Goal: Entertainment & Leisure: Consume media (video, audio)

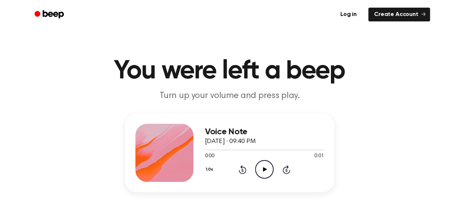
click at [266, 167] on icon "Play Audio" at bounding box center [264, 169] width 18 height 18
click at [266, 161] on icon "Play Audio" at bounding box center [264, 169] width 18 height 18
click at [262, 174] on icon "Play Audio" at bounding box center [264, 169] width 18 height 18
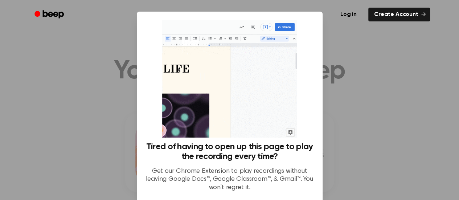
scroll to position [64, 0]
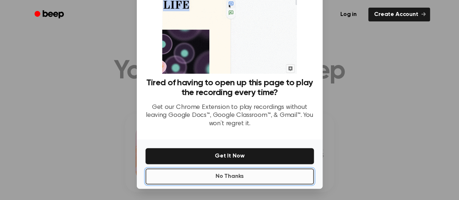
click at [277, 170] on button "No Thanks" at bounding box center [229, 176] width 168 height 16
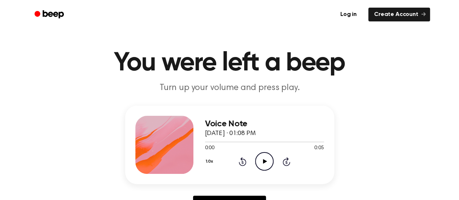
scroll to position [5, 0]
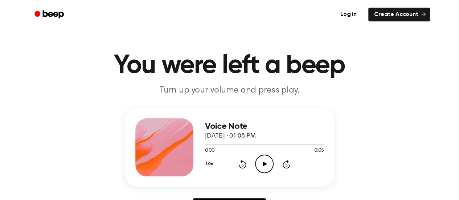
click at [258, 157] on circle at bounding box center [264, 164] width 18 height 18
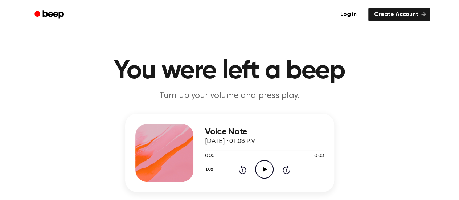
click at [261, 170] on icon "Play Audio" at bounding box center [264, 169] width 18 height 18
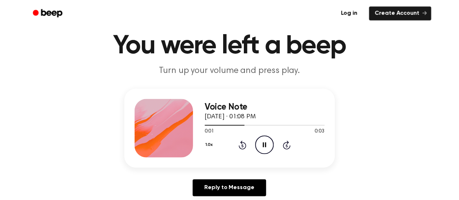
scroll to position [25, 0]
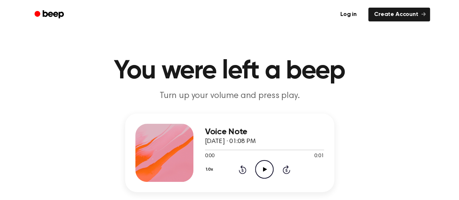
click at [264, 169] on icon at bounding box center [265, 169] width 4 height 5
click at [268, 168] on icon "Play Audio" at bounding box center [264, 169] width 18 height 18
